Goal: Task Accomplishment & Management: Manage account settings

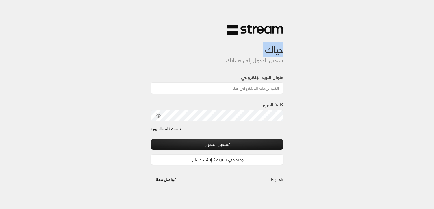
drag, startPoint x: 284, startPoint y: 49, endPoint x: 304, endPoint y: 60, distance: 22.7
click at [304, 60] on div "حياك تسجيل الدخول إلى حسابك عنوان البريد الإلكتروني كلمة المرور نسيت كلمة المرو…" at bounding box center [217, 104] width 434 height 209
click at [276, 62] on h5 "تسجيل الدخول إلى حسابك" at bounding box center [217, 60] width 132 height 6
drag, startPoint x: 286, startPoint y: 60, endPoint x: 227, endPoint y: 59, distance: 58.8
click at [227, 59] on div "حياك تسجيل الدخول إلى حسابك عنوان البريد الإلكتروني كلمة المرور نسيت كلمة المرو…" at bounding box center [216, 104] width 141 height 178
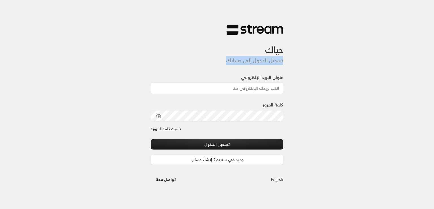
copy h5 "تسجيل الدخول إلى حسابك"
click at [4, 44] on div "حياك تسجيل الدخول إلى حسابك عنوان البريد الإلكتروني كلمة المرور نسيت كلمة المرو…" at bounding box center [217, 104] width 434 height 209
click at [420, 20] on div "حياك تسجيل الدخول إلى حسابك عنوان البريد الإلكتروني كلمة المرور نسيت كلمة المرو…" at bounding box center [217, 104] width 434 height 209
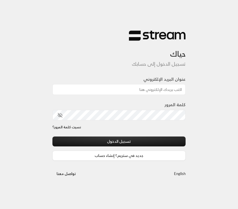
click at [179, 174] on link "English" at bounding box center [180, 174] width 12 height 10
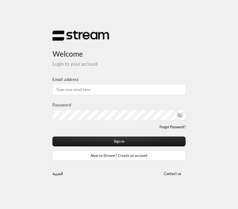
click at [100, 81] on div "Email address" at bounding box center [118, 85] width 133 height 19
click at [100, 86] on input "Email address" at bounding box center [118, 89] width 133 height 11
paste input "[PERSON_NAME][EMAIL_ADDRESS][DOMAIN_NAME]"
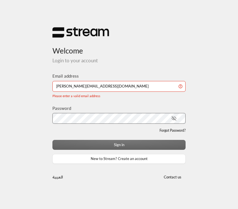
click at [70, 143] on div "Sign in New to Stream? Create an account" at bounding box center [118, 152] width 133 height 24
click at [101, 86] on input "[PERSON_NAME][EMAIL_ADDRESS][DOMAIN_NAME]" at bounding box center [118, 86] width 133 height 11
click at [99, 105] on div "Password" at bounding box center [118, 114] width 133 height 19
click at [53, 84] on input "[PERSON_NAME][EMAIL_ADDRESS][DOMAIN_NAME]" at bounding box center [118, 86] width 133 height 11
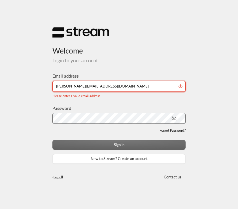
click at [57, 85] on input "[PERSON_NAME][EMAIL_ADDRESS][DOMAIN_NAME]" at bounding box center [118, 86] width 133 height 11
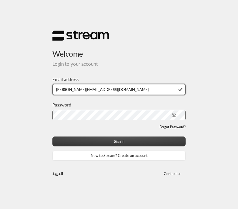
type input "[PERSON_NAME][EMAIL_ADDRESS][DOMAIN_NAME]"
click at [95, 142] on button "Sign in" at bounding box center [118, 141] width 133 height 10
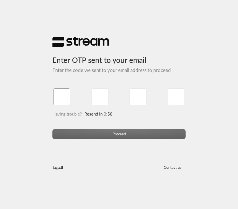
type input "1"
type input "2"
type input "3"
type input "4"
